Goal: Task Accomplishment & Management: Manage account settings

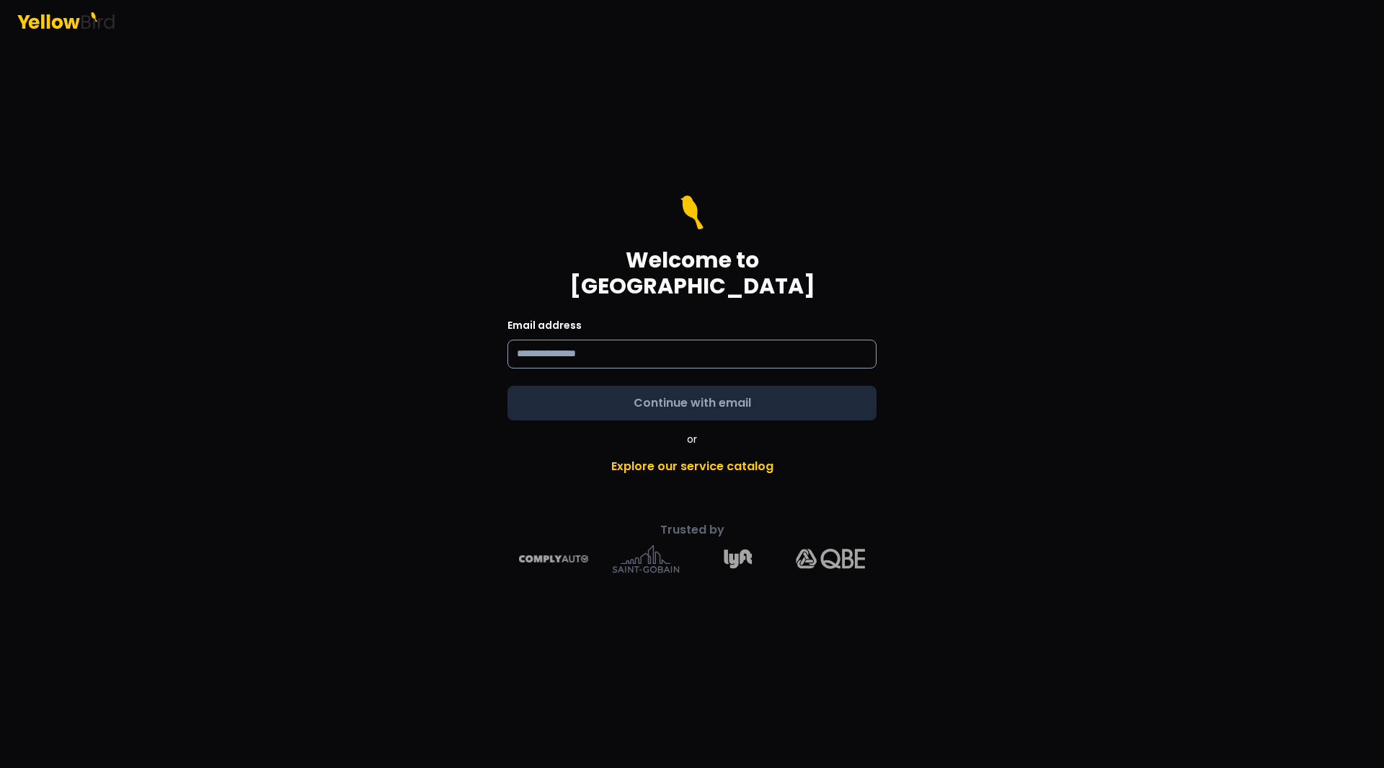
click at [529, 343] on input at bounding box center [691, 354] width 369 height 29
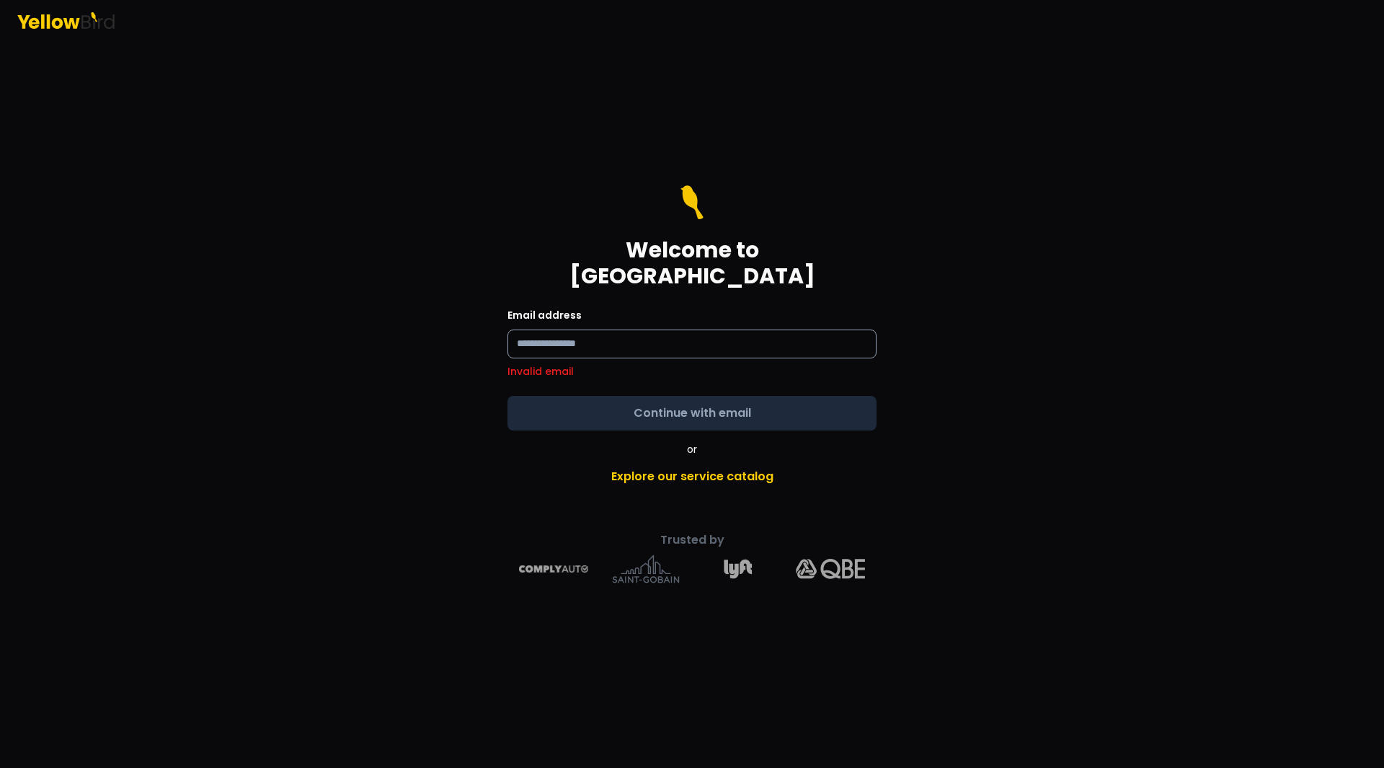
click at [575, 336] on input "text" at bounding box center [691, 343] width 369 height 29
type input "**********"
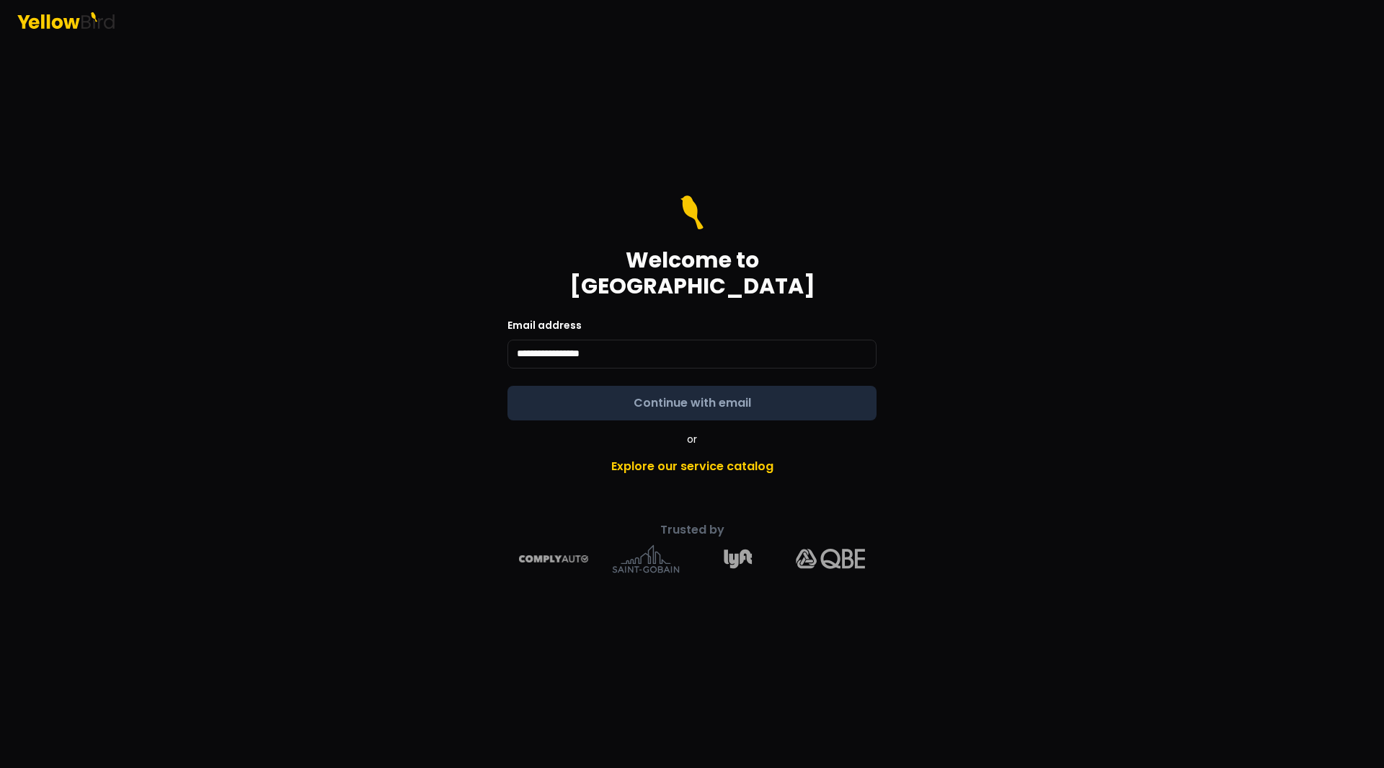
click at [607, 387] on form "**********" at bounding box center [691, 307] width 369 height 225
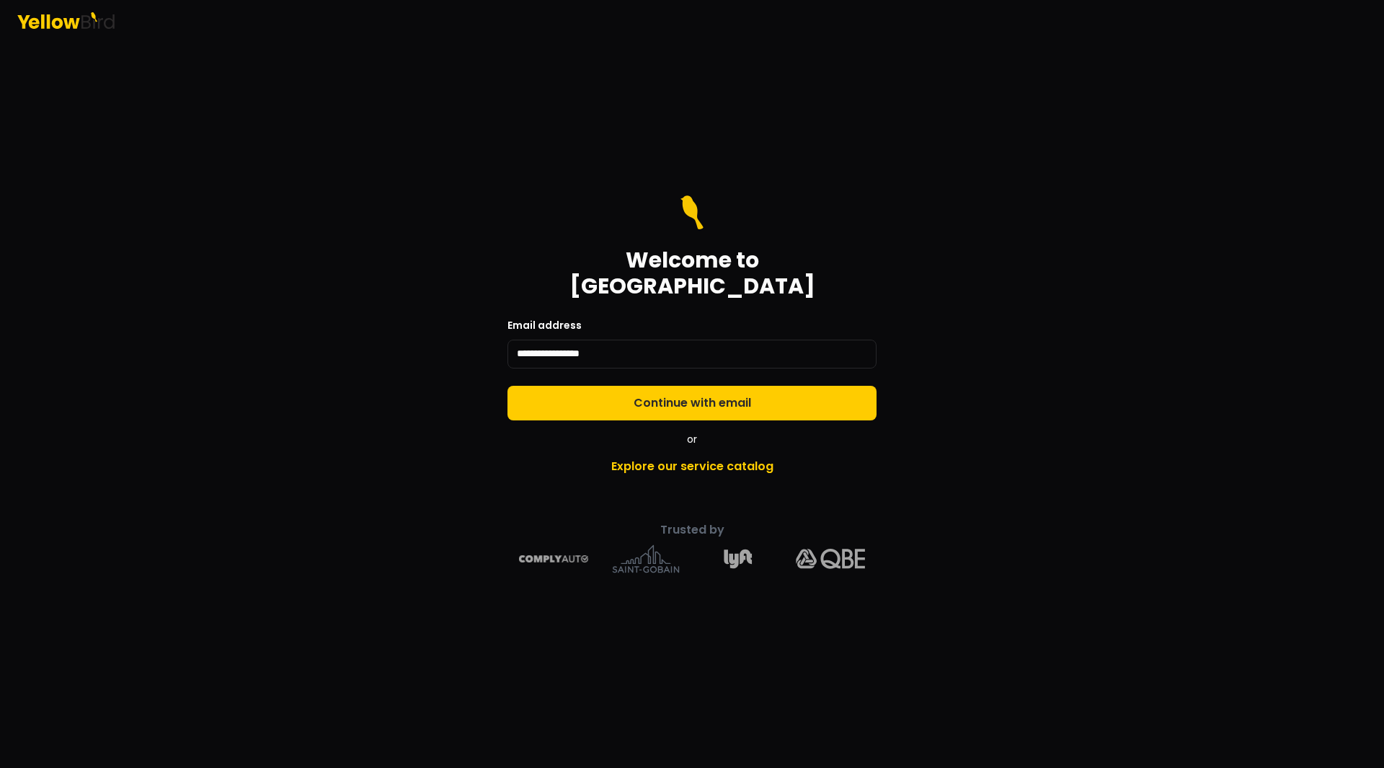
click at [607, 387] on button "Continue with email" at bounding box center [691, 403] width 369 height 35
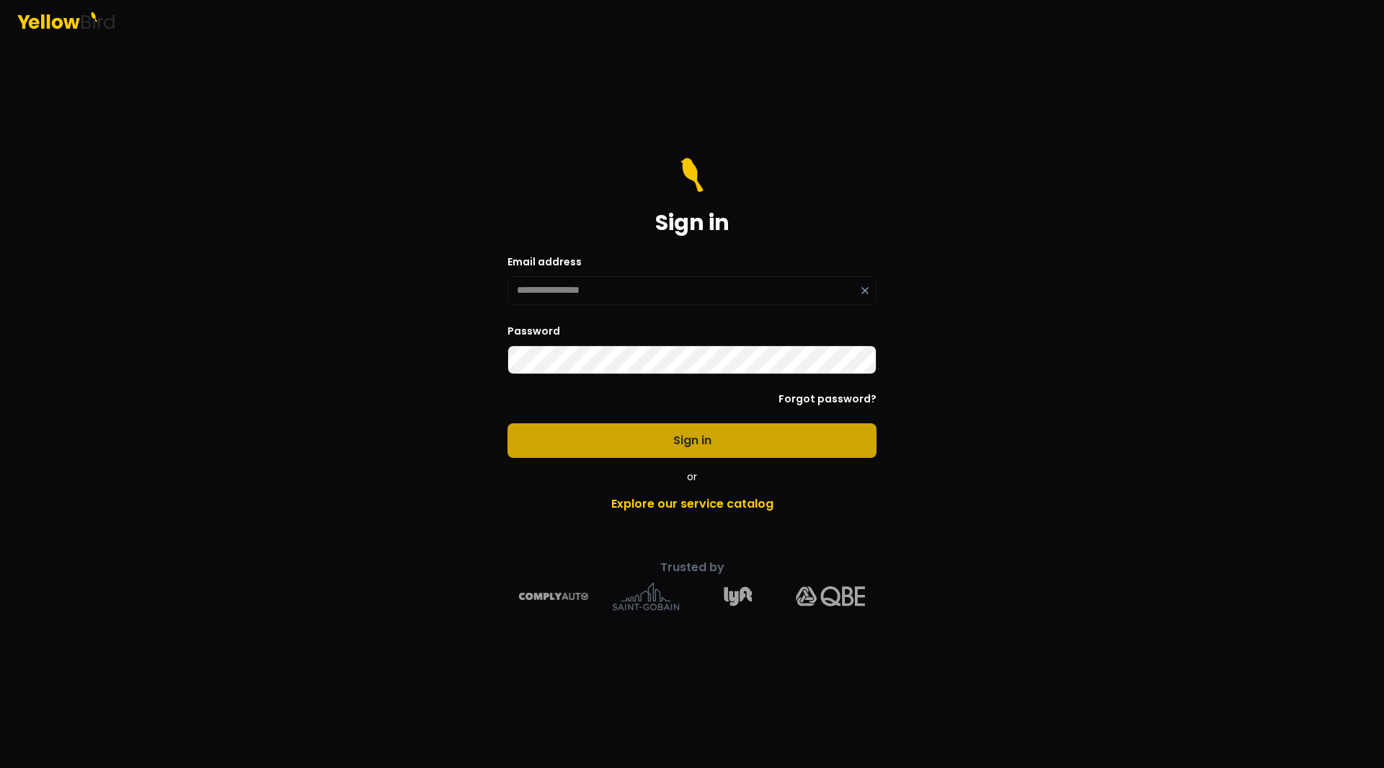
click at [607, 434] on button "Sign in" at bounding box center [691, 440] width 369 height 35
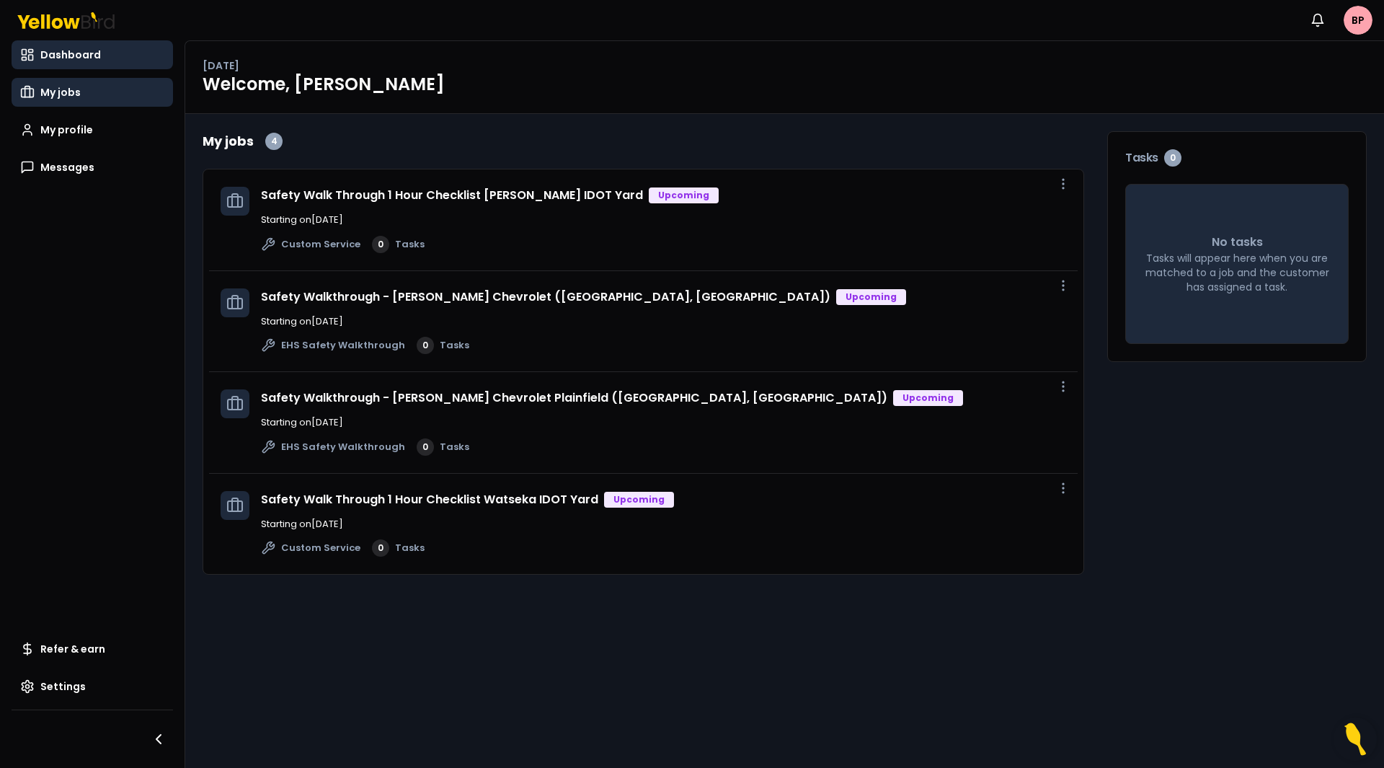
click at [97, 87] on link "My jobs" at bounding box center [92, 92] width 161 height 29
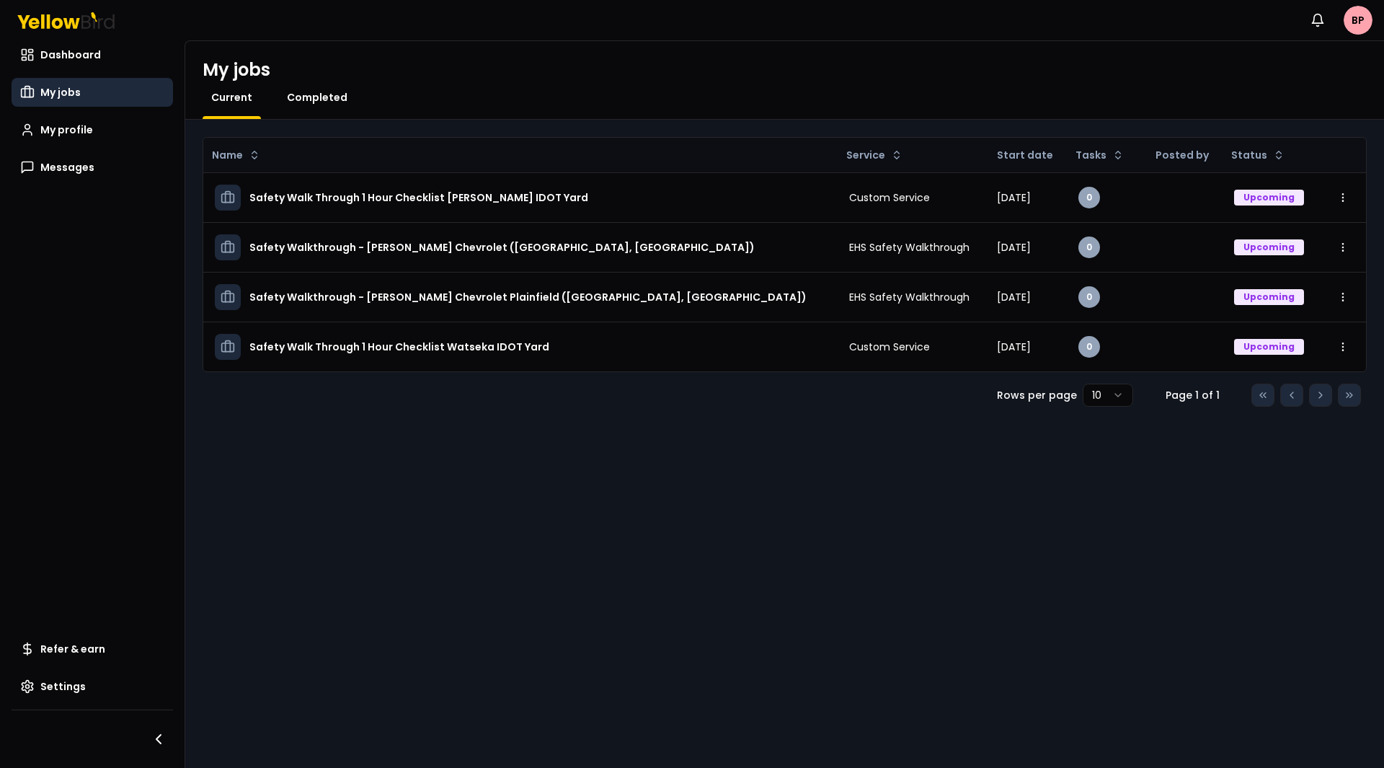
click at [306, 101] on span "Completed" at bounding box center [317, 97] width 61 height 14
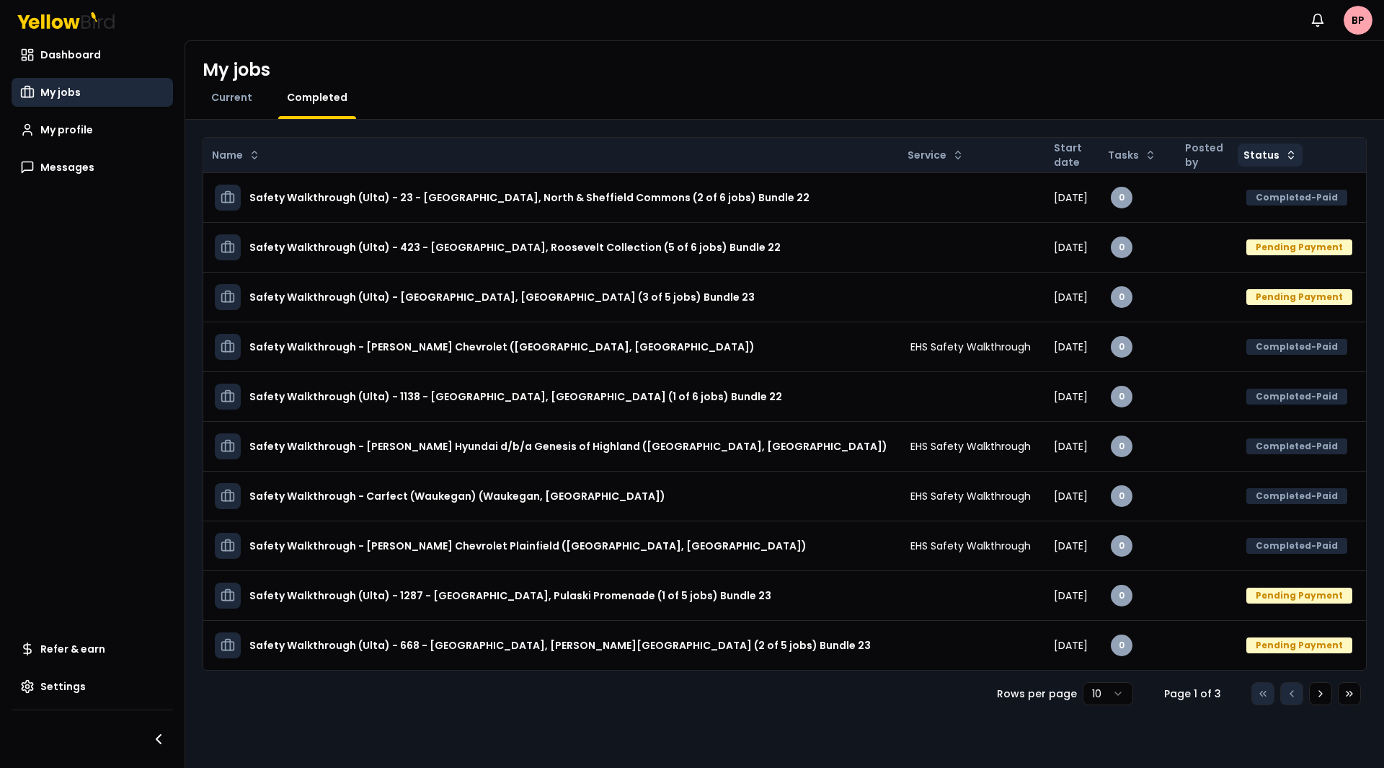
click at [1249, 151] on html "Notifications BP Dashboard My jobs My profile Messages Refer & earn Settings My…" at bounding box center [692, 384] width 1384 height 768
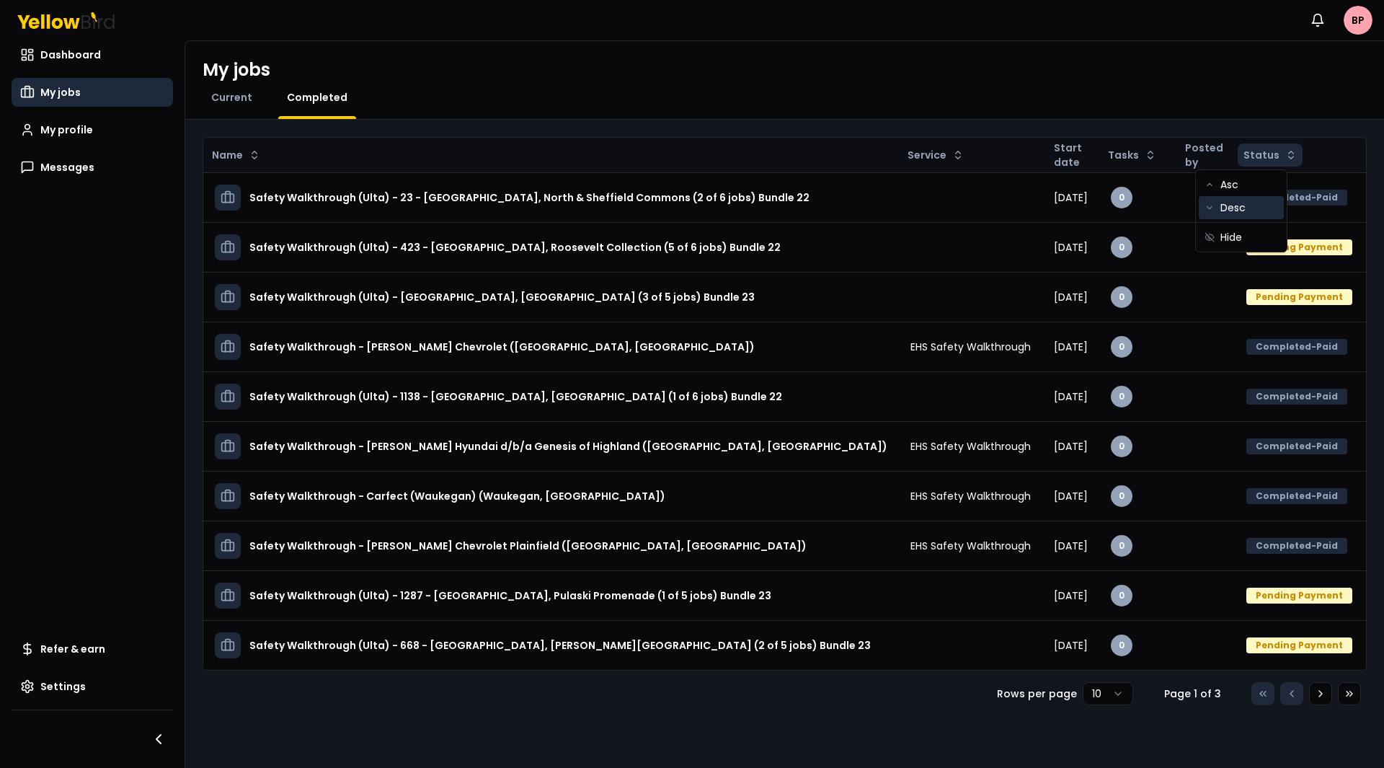
click at [1243, 210] on div "Desc" at bounding box center [1241, 207] width 85 height 23
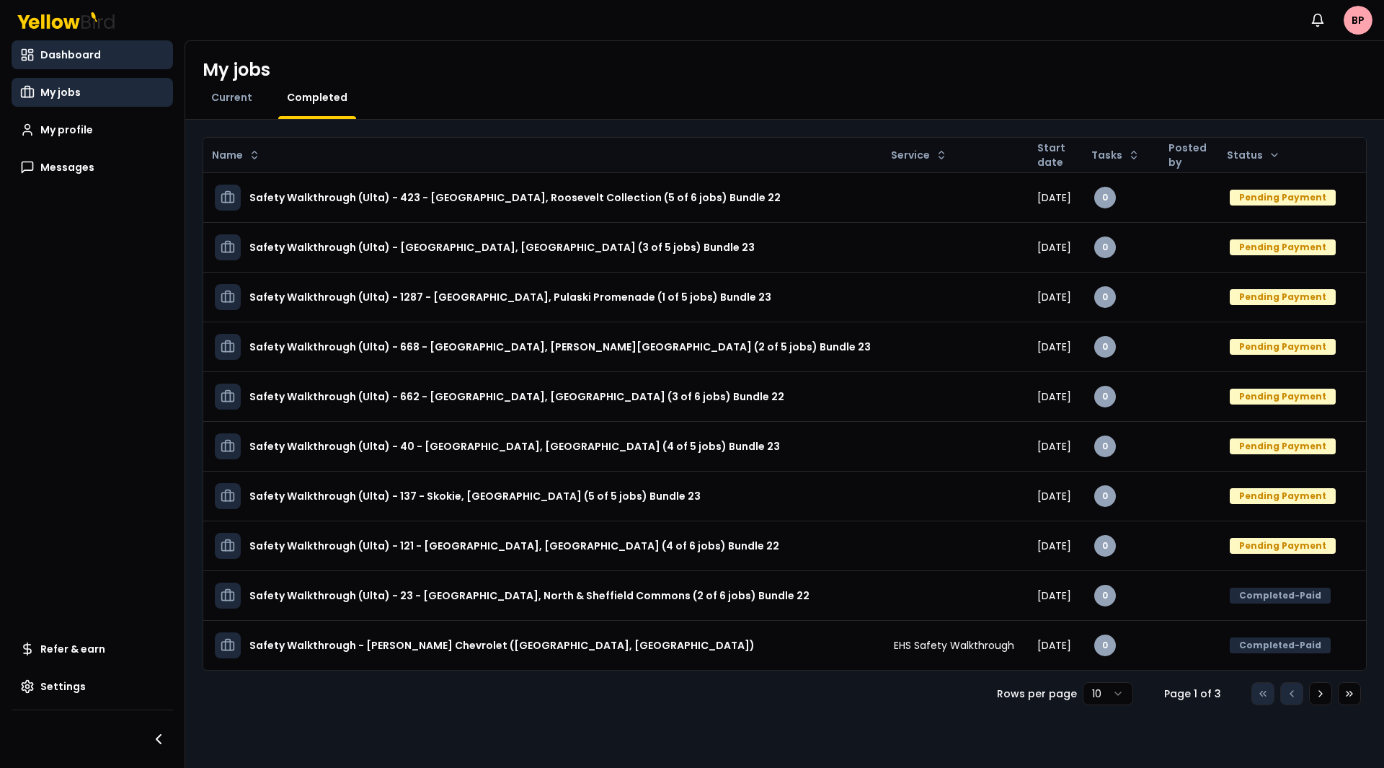
click at [59, 53] on span "Dashboard" at bounding box center [70, 55] width 61 height 14
